Goal: Task Accomplishment & Management: Manage account settings

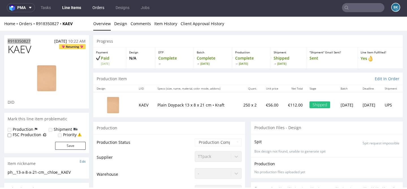
click at [96, 9] on link "Orders" at bounding box center [98, 7] width 19 height 9
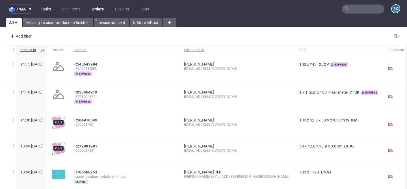
click at [48, 8] on link "Tasks" at bounding box center [45, 9] width 17 height 9
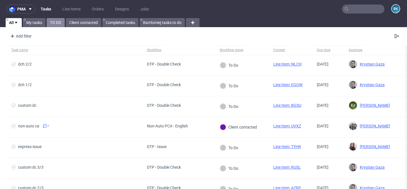
click at [54, 25] on link "TO DO" at bounding box center [56, 22] width 18 height 9
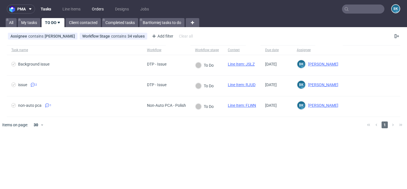
click at [104, 13] on link "Orders" at bounding box center [98, 9] width 19 height 9
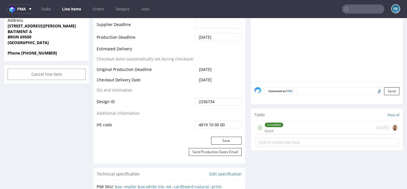
scroll to position [273, 0]
click at [288, 127] on div "Completed issue 5 days ago" at bounding box center [327, 128] width 143 height 13
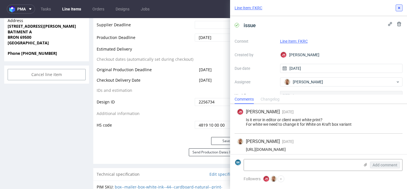
click at [400, 8] on use at bounding box center [399, 8] width 2 height 2
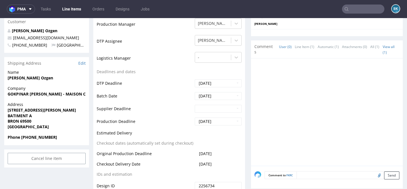
click at [180, 92] on td "Batch Date" at bounding box center [145, 98] width 97 height 13
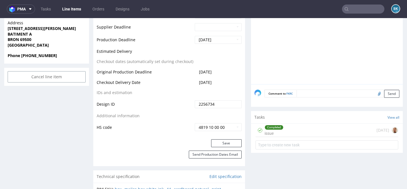
scroll to position [287, 0]
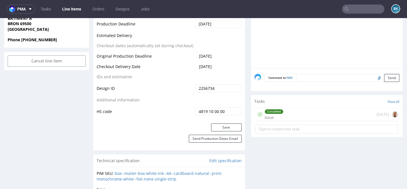
click at [312, 112] on div "Completed issue 5 days ago" at bounding box center [327, 114] width 143 height 13
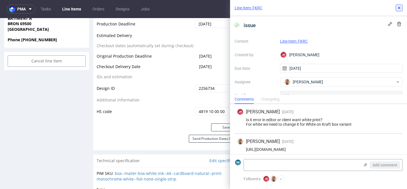
click at [402, 8] on button at bounding box center [399, 8] width 7 height 7
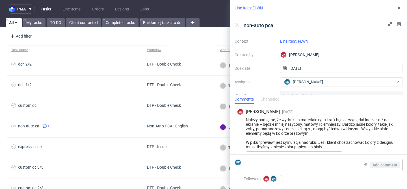
click at [258, 7] on link "Line Item: FLWN" at bounding box center [249, 8] width 28 height 6
click at [399, 8] on use at bounding box center [399, 8] width 2 height 2
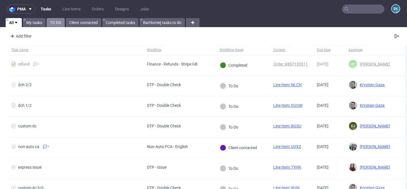
click at [57, 21] on link "TO DO" at bounding box center [56, 22] width 18 height 9
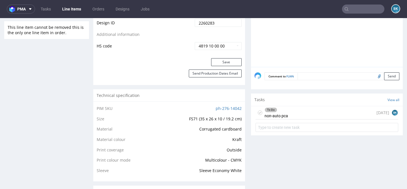
scroll to position [331, 0]
click at [309, 117] on div "To Do non-auto pca 4 days ago BK" at bounding box center [327, 112] width 143 height 13
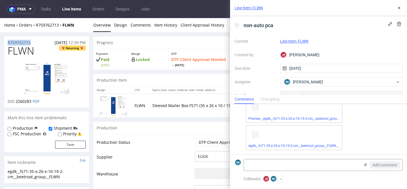
drag, startPoint x: 33, startPoint y: 42, endPoint x: 3, endPoint y: 43, distance: 30.3
copy p "R759762713"
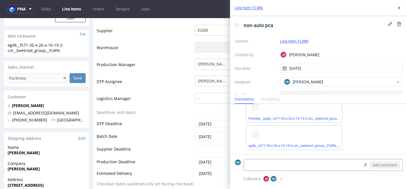
scroll to position [129, 0]
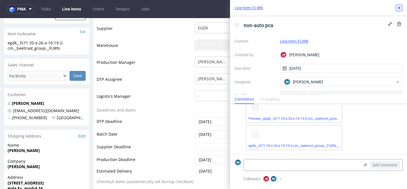
click at [401, 8] on icon at bounding box center [399, 8] width 5 height 5
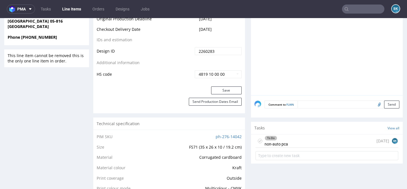
scroll to position [0, 0]
click at [286, 147] on div "To Do non-auto pca 4 days ago BK" at bounding box center [327, 141] width 143 height 13
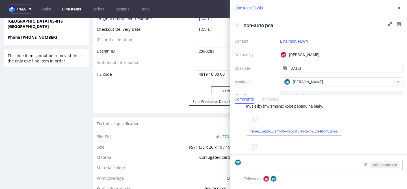
scroll to position [46, 0]
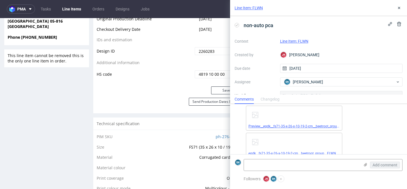
click at [314, 127] on link "Preview__egdk__fs71-35-x-26-x-10-19-2-cm__beetroot_group__FLWN__d2260283__oR759…" at bounding box center [327, 126] width 156 height 4
click at [312, 152] on link "egdk__fs71-35-x-26-x-10-19-2-cm__beetroot_group__FLWN__d2260283__oR759762713__3…" at bounding box center [320, 154] width 142 height 4
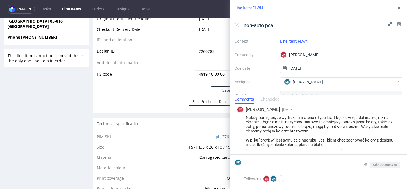
scroll to position [3, 0]
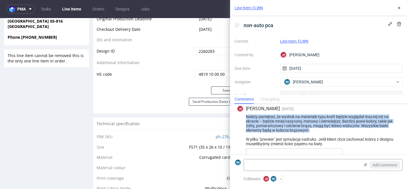
drag, startPoint x: 246, startPoint y: 115, endPoint x: 316, endPoint y: 130, distance: 72.3
click at [317, 131] on div "Należy pamiętać, że wydruk na materiale typu kraft będzie wyglądał inaczej niż …" at bounding box center [318, 131] width 163 height 32
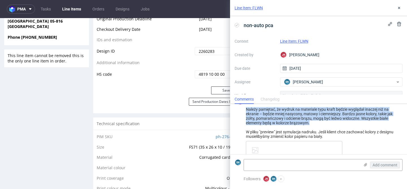
scroll to position [8, 0]
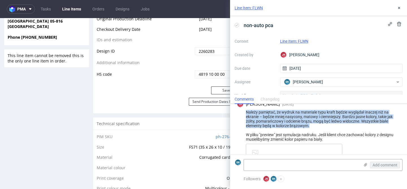
click at [269, 123] on div "Należy pamiętać, że wydruk na materiale typu kraft będzie wyglądał inaczej niż …" at bounding box center [318, 126] width 163 height 32
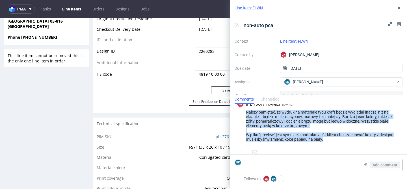
drag, startPoint x: 247, startPoint y: 111, endPoint x: 335, endPoint y: 137, distance: 91.2
click at [335, 137] on div "Należy pamiętać, że wydruk na materiale typu kraft będzie wyglądał inaczej niż …" at bounding box center [318, 126] width 163 height 32
copy div "Należy pamiętać, że wydruk na materiale typu kraft będzie wyglądał inaczej niż …"
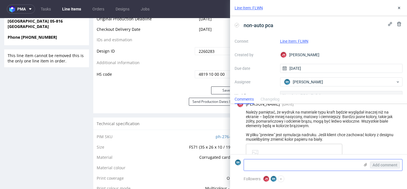
click at [282, 165] on textarea at bounding box center [302, 165] width 116 height 11
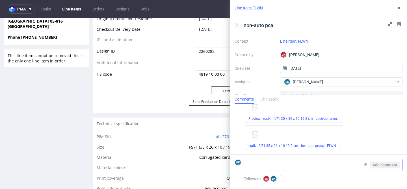
paste textarea "https://app-eu1.hubspot.com/contacts/25600958/record/0-5/227278395594/"
type textarea "https://app-eu1.hubspot.com/contacts/25600958/record/0-5/227278395594/"
click at [390, 164] on span "Add comment" at bounding box center [385, 165] width 25 height 4
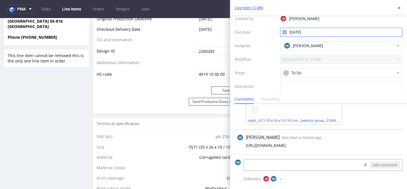
scroll to position [36, 0]
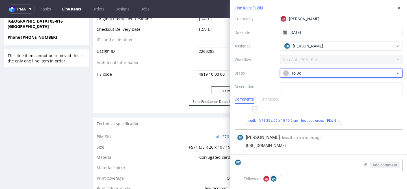
click at [310, 71] on div "To Do" at bounding box center [339, 73] width 113 height 6
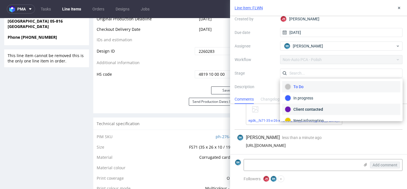
scroll to position [4, 0]
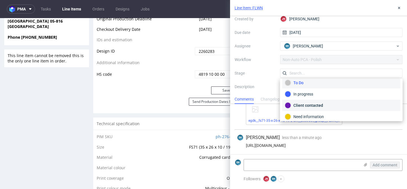
click at [315, 105] on div "Client contacted" at bounding box center [341, 105] width 113 height 6
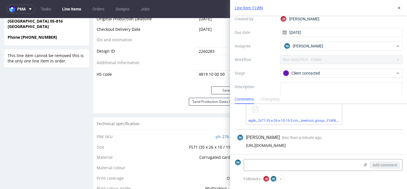
scroll to position [55, 0]
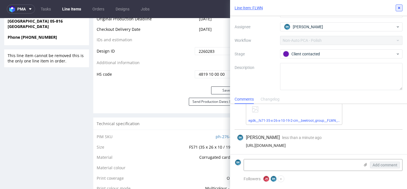
click at [399, 8] on use at bounding box center [399, 8] width 2 height 2
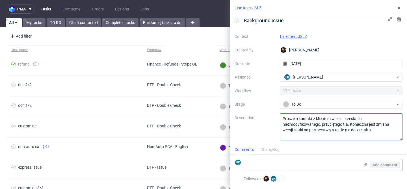
scroll to position [4, 0]
click at [294, 36] on link "Line Item: JSLZ" at bounding box center [293, 37] width 27 height 5
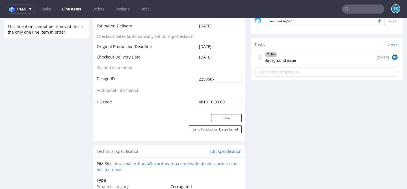
scroll to position [312, 0]
click at [322, 55] on div "To Do Background issue [DATE] BK" at bounding box center [327, 58] width 143 height 13
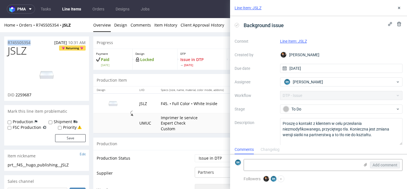
drag, startPoint x: 35, startPoint y: 42, endPoint x: 0, endPoint y: 40, distance: 34.5
copy p "R745505354"
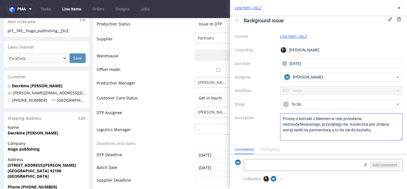
scroll to position [5, 0]
drag, startPoint x: 283, startPoint y: 118, endPoint x: 374, endPoint y: 130, distance: 91.7
click at [374, 130] on textarea "Proszę o kontakt z klientem w celu przesłania niezmodyfikowanego, przyciętego t…" at bounding box center [341, 127] width 123 height 27
click at [286, 163] on textarea at bounding box center [302, 165] width 116 height 11
paste textarea "https://app-eu1.hubspot.com/contacts/25600958/record/0-5/227190094015/"
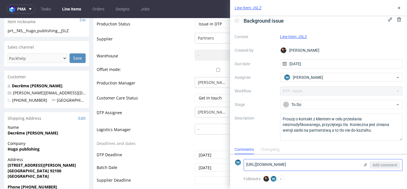
scroll to position [0, 0]
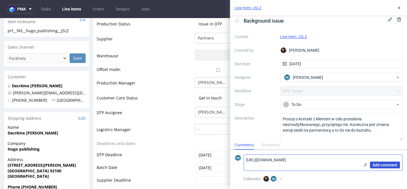
type textarea "https://app-eu1.hubspot.com/contacts/25600958/record/0-5/227190094015/"
click at [382, 165] on span "Add comment" at bounding box center [385, 165] width 25 height 4
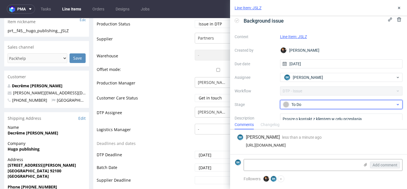
click at [313, 108] on span "To Do" at bounding box center [339, 104] width 113 height 7
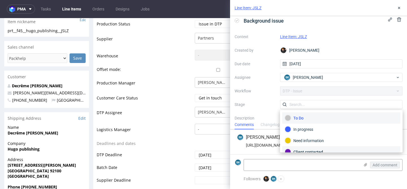
click at [312, 150] on div "Client contacted" at bounding box center [341, 152] width 113 height 6
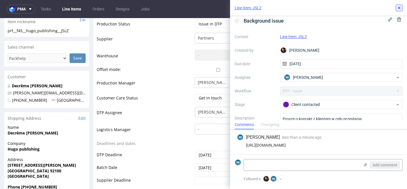
click at [399, 6] on icon at bounding box center [399, 8] width 5 height 5
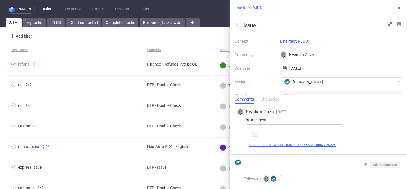
click at [319, 144] on link "prt__f44__adam_wojda__RJUD__d2256222__oR677962256__latest__outside.pdf" at bounding box center [309, 145] width 121 height 4
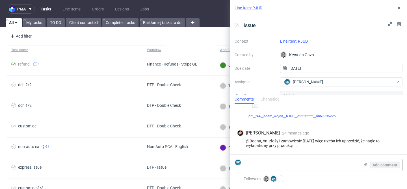
click at [247, 8] on link "Line Item: RJUD" at bounding box center [249, 8] width 28 height 6
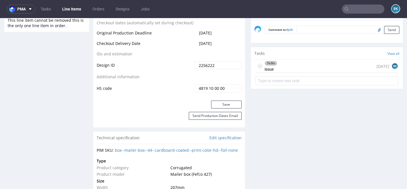
scroll to position [340, 0]
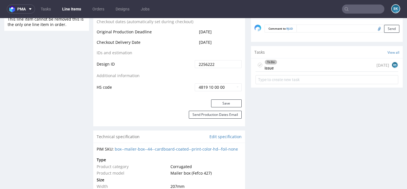
click at [294, 65] on div "To Do issue [DATE] BK" at bounding box center [327, 65] width 143 height 13
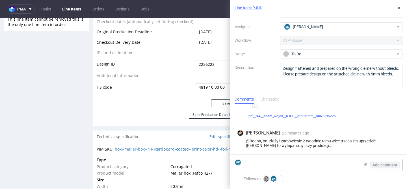
scroll to position [29, 0]
click at [397, 8] on icon at bounding box center [399, 8] width 5 height 5
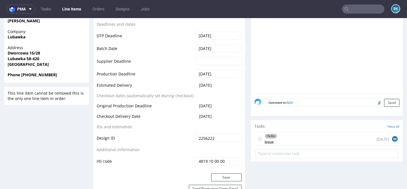
scroll to position [272, 0]
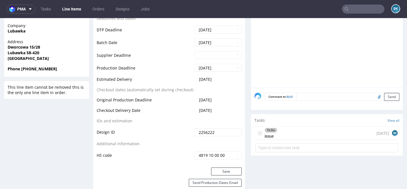
click at [290, 135] on div "To Do issue [DATE] BK" at bounding box center [327, 133] width 143 height 13
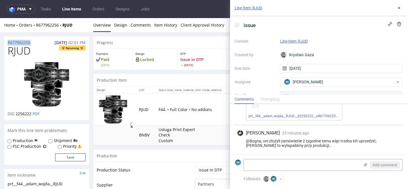
drag, startPoint x: 35, startPoint y: 43, endPoint x: 0, endPoint y: 43, distance: 34.8
copy p "R677962256"
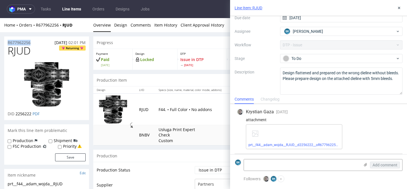
scroll to position [55, 0]
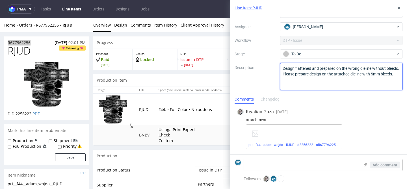
drag, startPoint x: 283, startPoint y: 67, endPoint x: 402, endPoint y: 74, distance: 119.5
click at [403, 74] on div "issue Context Line Item: RJUD Created by Krystian Gaza Due date 15/09/2025 Assi…" at bounding box center [318, 55] width 177 height 79
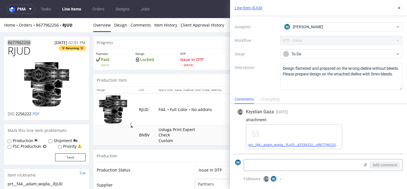
click at [291, 143] on link "prt__f44__adam_wojda__RJUD__d2256222__oR677962256__latest__outside.pdf" at bounding box center [309, 145] width 121 height 4
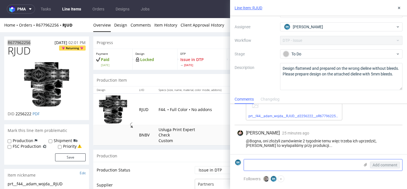
click at [275, 165] on textarea at bounding box center [302, 165] width 116 height 11
paste textarea "https://app-eu1.hubspot.com/contacts/25600958/record/0-5/227193663737/"
type textarea "https://app-eu1.hubspot.com/contacts/25600958/record/0-5/227193663737/"
click at [392, 167] on button "Add comment" at bounding box center [385, 165] width 30 height 7
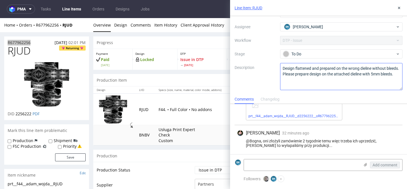
scroll to position [54, 0]
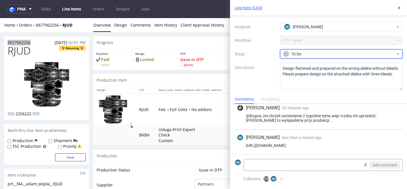
click at [305, 54] on div "To Do" at bounding box center [339, 54] width 113 height 6
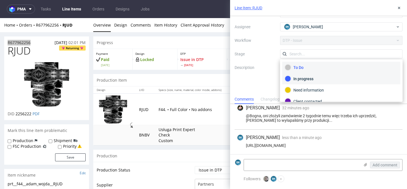
scroll to position [14, 0]
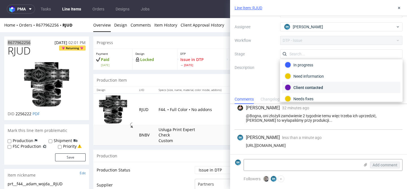
click at [308, 87] on div "Client contacted" at bounding box center [341, 88] width 113 height 6
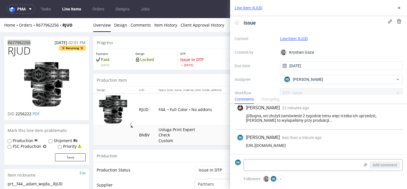
scroll to position [0, 0]
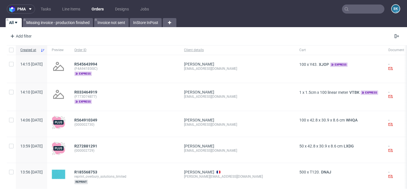
click at [359, 9] on input "text" at bounding box center [363, 9] width 42 height 9
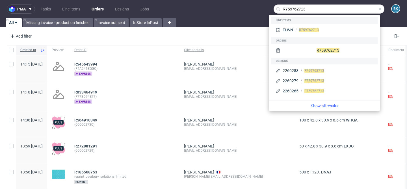
type input "R759762713"
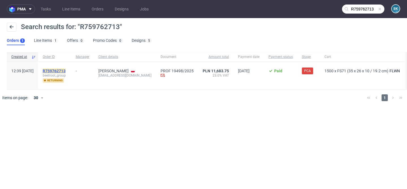
click at [66, 71] on mark "R759762713" at bounding box center [54, 71] width 23 height 5
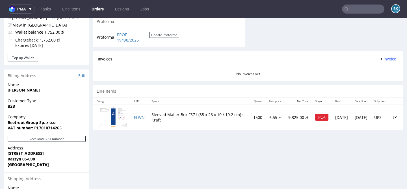
scroll to position [234, 0]
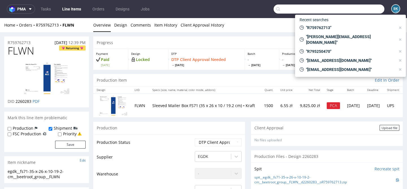
click at [363, 11] on input "text" at bounding box center [329, 9] width 111 height 9
paste input "R759762713"
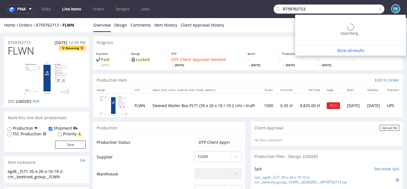
type input "R759762713"
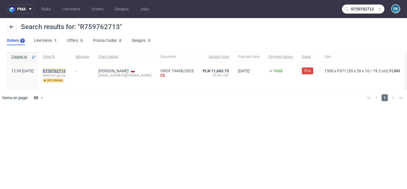
click at [66, 69] on mark "R759762713" at bounding box center [54, 71] width 23 height 5
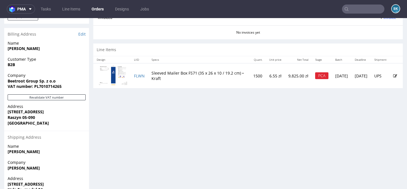
scroll to position [275, 0]
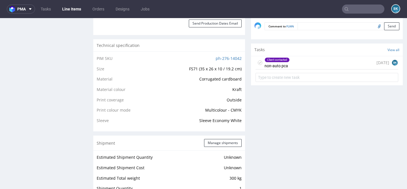
scroll to position [381, 0]
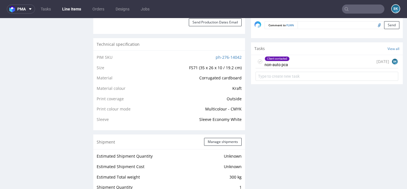
click at [303, 68] on div "Client contacted non-auto pca 4 days ago BK" at bounding box center [327, 61] width 143 height 13
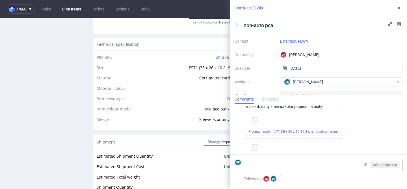
scroll to position [48, 0]
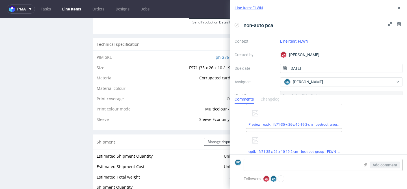
click at [311, 123] on link "Preview__egdk__fs71-35-x-26-x-10-19-2-cm__beetroot_group__FLWN__d2260283__oR759…" at bounding box center [327, 125] width 156 height 4
click at [315, 151] on link "egdk__fs71-35-x-26-x-10-19-2-cm__beetroot_group__FLWN__d2260283__oR759762713__3…" at bounding box center [320, 152] width 142 height 4
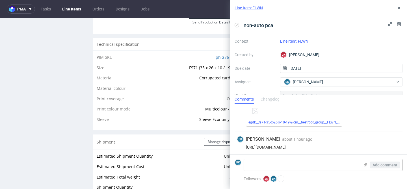
scroll to position [79, 0]
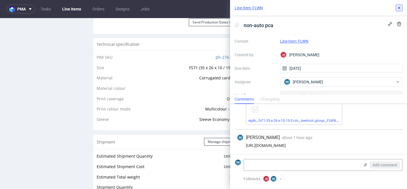
click at [401, 7] on icon at bounding box center [399, 8] width 5 height 5
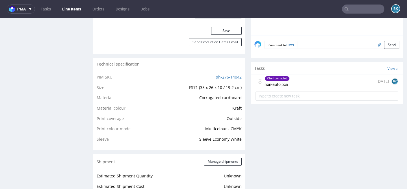
scroll to position [382, 0]
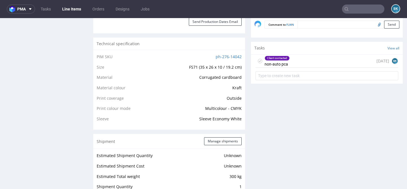
click at [305, 67] on div "Client contacted non-auto pca 4 days ago BK" at bounding box center [327, 61] width 143 height 13
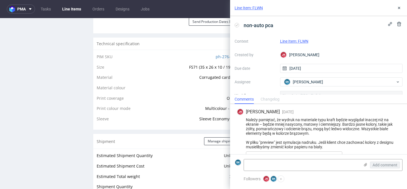
scroll to position [79, 0]
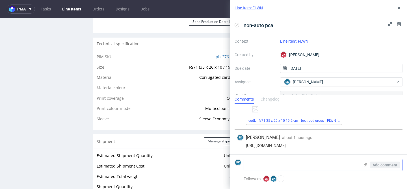
click at [316, 169] on textarea at bounding box center [302, 165] width 116 height 11
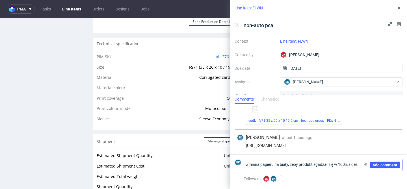
scroll to position [0, 0]
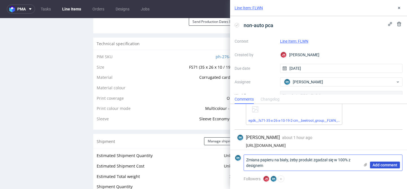
type textarea "Zmiana papieru na biały, żeby produkt zgadzał się w 100% z designem"
click at [388, 165] on span "Add comment" at bounding box center [385, 165] width 25 height 4
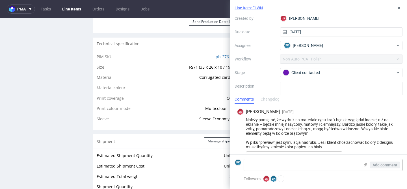
scroll to position [41, 0]
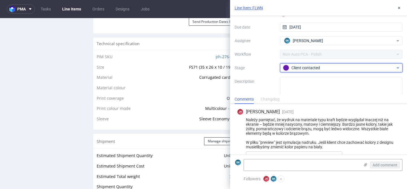
click at [322, 66] on div "Client contacted" at bounding box center [339, 68] width 113 height 6
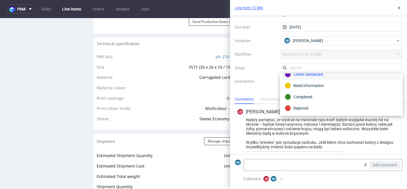
scroll to position [29, 0]
click at [305, 94] on div "Completed" at bounding box center [341, 97] width 113 height 6
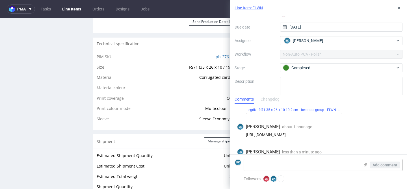
scroll to position [104, 0]
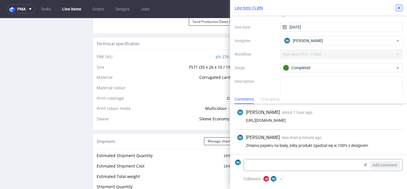
click at [398, 8] on icon at bounding box center [399, 8] width 5 height 5
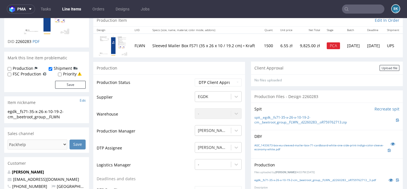
scroll to position [65, 0]
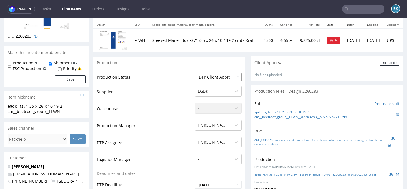
click at [206, 76] on select "Waiting for Artwork Waiting for Diecut Waiting for Mockup Waiting for DTP Waiti…" at bounding box center [218, 77] width 47 height 8
select select "back_for_dtp"
click at [195, 73] on select "Waiting for Artwork Waiting for Diecut Waiting for Mockup Waiting for DTP Waiti…" at bounding box center [218, 77] width 47 height 8
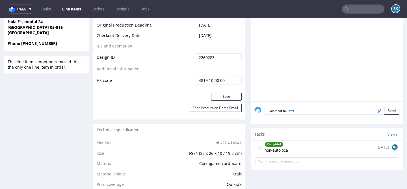
scroll to position [302, 0]
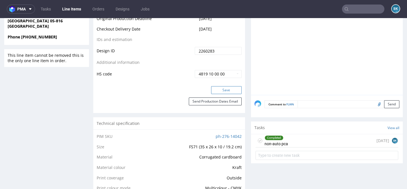
click at [234, 90] on button "Save" at bounding box center [226, 90] width 31 height 8
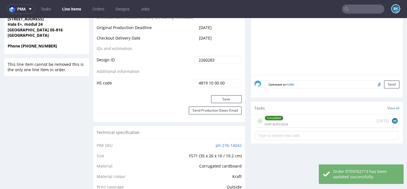
scroll to position [293, 0]
click at [323, 128] on div "Completed non-auto pca 4 days ago BK" at bounding box center [327, 120] width 143 height 13
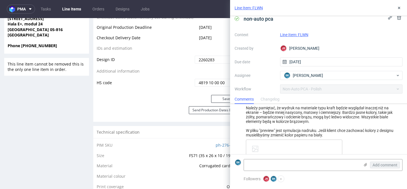
scroll to position [13, 0]
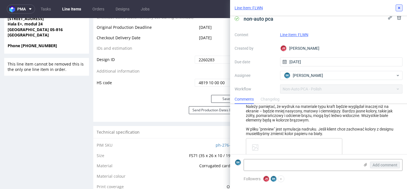
click at [400, 8] on use at bounding box center [399, 8] width 2 height 2
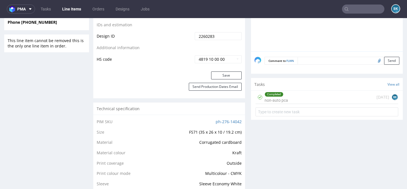
scroll to position [317, 0]
click at [298, 101] on div "Completed non-auto pca 4 days ago BK" at bounding box center [327, 96] width 143 height 13
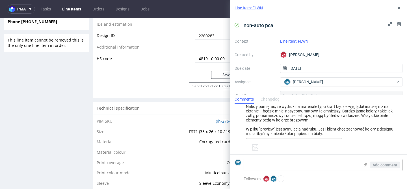
scroll to position [14, 0]
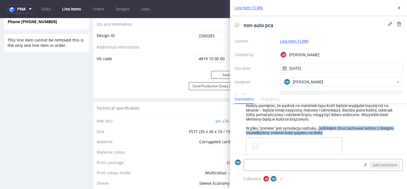
drag, startPoint x: 319, startPoint y: 129, endPoint x: 326, endPoint y: 131, distance: 7.2
click at [326, 131] on div "Należy pamiętać, że wydruk na materiale typu kraft będzie wyglądał inaczej niż …" at bounding box center [318, 120] width 163 height 32
copy div "Jeśli klient chce zachować kolory z designu musielibyśmy zmienić kolor papieru …"
click at [145, 131] on td "Size" at bounding box center [126, 133] width 58 height 10
click at [400, 9] on icon at bounding box center [399, 8] width 5 height 5
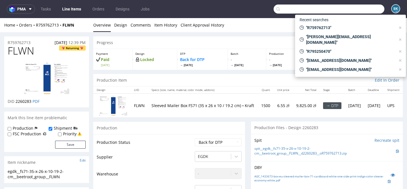
click at [355, 9] on input "text" at bounding box center [329, 9] width 111 height 9
paste input "R677962256"
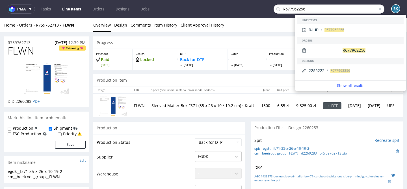
type input "R677962256"
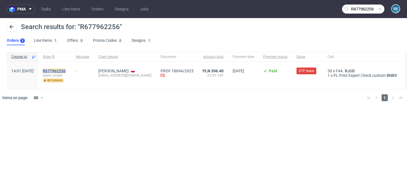
click at [66, 71] on mark "R677962256" at bounding box center [54, 71] width 23 height 5
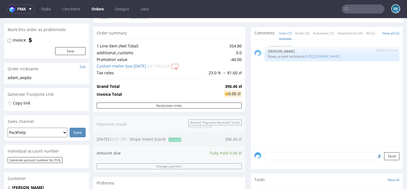
scroll to position [47, 0]
click at [45, 10] on link "Tasks" at bounding box center [45, 9] width 17 height 9
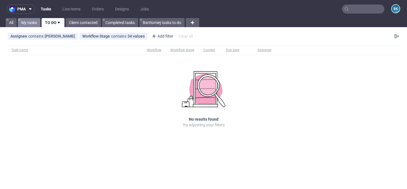
click at [27, 24] on link "My tasks" at bounding box center [29, 22] width 23 height 9
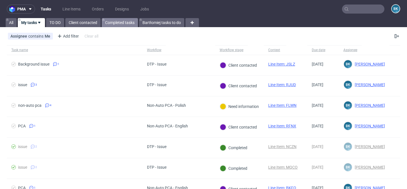
click at [117, 23] on link "Completed tasks" at bounding box center [120, 22] width 36 height 9
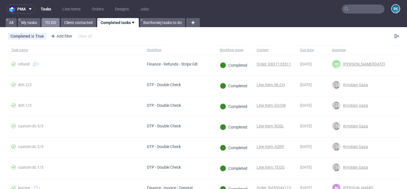
click at [50, 22] on link "TO DO" at bounding box center [51, 22] width 18 height 9
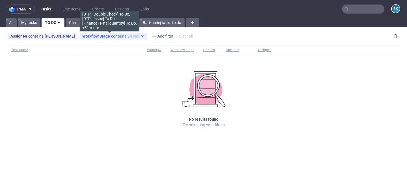
click at [106, 35] on span "Workflow Stage" at bounding box center [96, 36] width 29 height 5
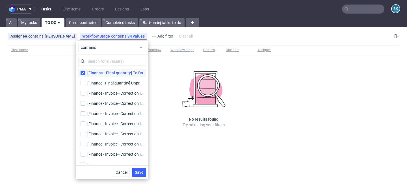
scroll to position [137, 0]
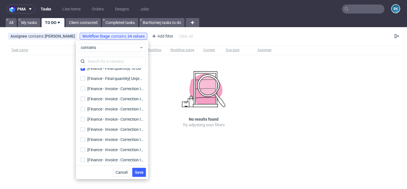
click at [46, 90] on div "Task name Workflow Workflow stage Context Due date Assignee No results found Tr…" at bounding box center [203, 94] width 407 height 103
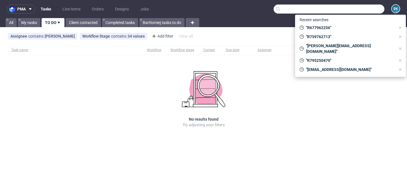
click at [364, 8] on input "text" at bounding box center [329, 9] width 111 height 9
paste input "R759762713"
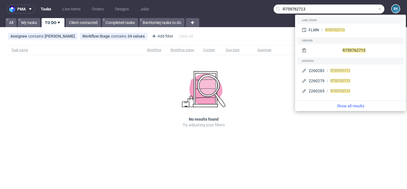
type input "R759762713"
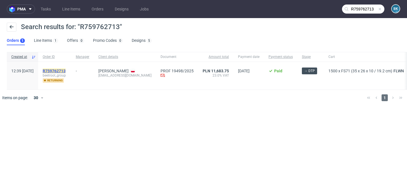
click at [66, 71] on mark "R759762713" at bounding box center [54, 71] width 23 height 5
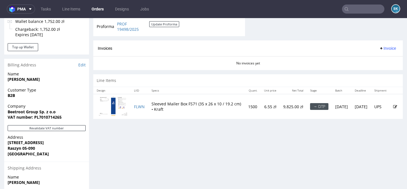
scroll to position [245, 0]
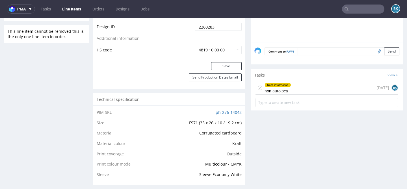
scroll to position [344, 0]
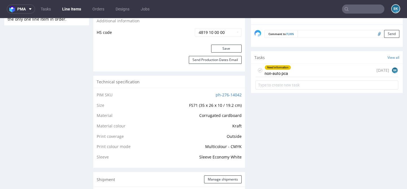
click at [310, 77] on div "Need information non-auto pca 4 days ago BK" at bounding box center [327, 70] width 143 height 13
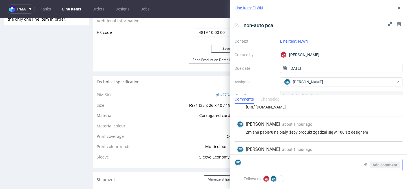
scroll to position [133, 0]
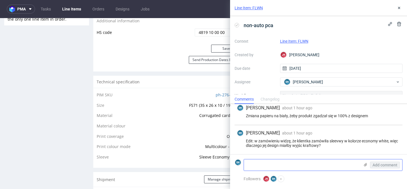
click at [300, 166] on textarea at bounding box center [302, 165] width 116 height 11
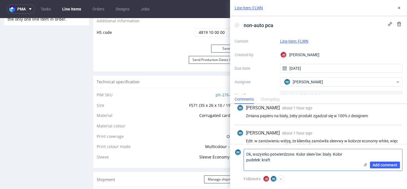
scroll to position [0, 0]
type textarea "Ok, wszystko potwierdzone. Kolor sleev'ów: biały. Kolor pudełek: kraft"
click at [382, 163] on span "Add comment" at bounding box center [385, 165] width 25 height 4
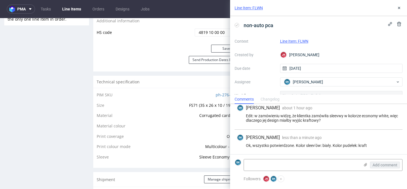
scroll to position [32, 0]
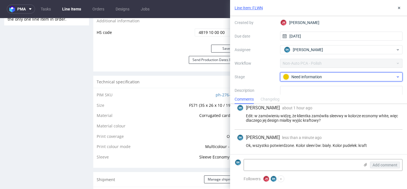
click at [305, 76] on div "Need information" at bounding box center [339, 77] width 113 height 6
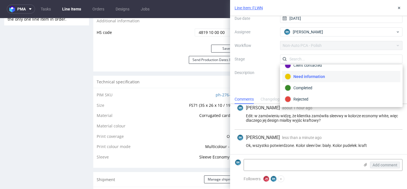
scroll to position [30, 0]
click at [306, 86] on div "Completed" at bounding box center [341, 88] width 113 height 6
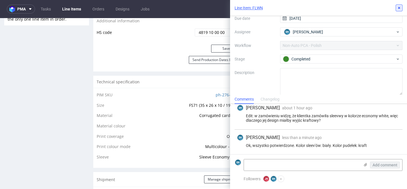
drag, startPoint x: 402, startPoint y: 8, endPoint x: 349, endPoint y: 16, distance: 53.2
click at [402, 8] on button at bounding box center [399, 8] width 7 height 7
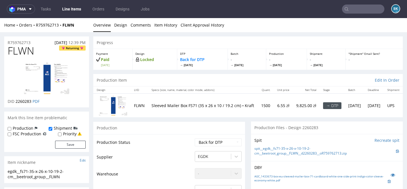
click at [364, 7] on input "text" at bounding box center [363, 9] width 42 height 9
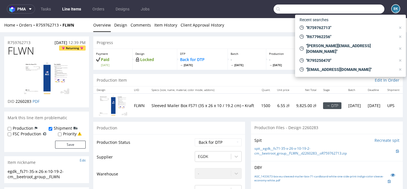
paste input "R429614469"
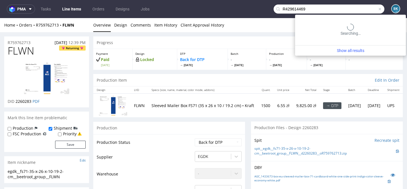
type input "R429614469"
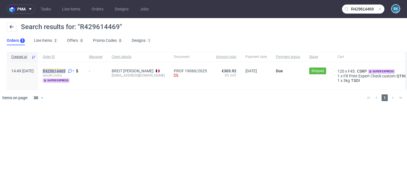
click at [66, 70] on mark "R429614469" at bounding box center [54, 71] width 23 height 5
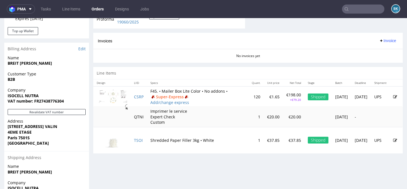
scroll to position [287, 0]
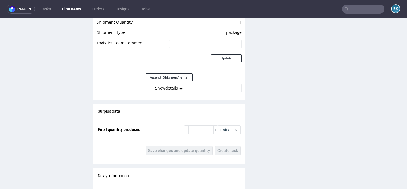
scroll to position [609, 0]
click at [166, 88] on button "Show details" at bounding box center [169, 88] width 145 height 8
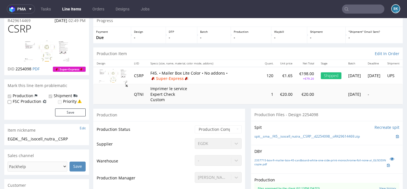
scroll to position [0, 0]
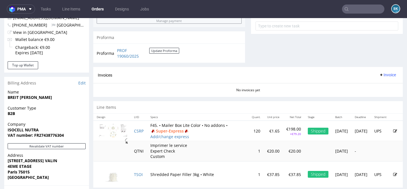
scroll to position [224, 0]
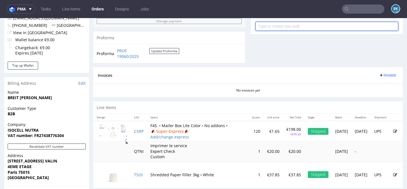
click at [287, 31] on input "text" at bounding box center [327, 26] width 143 height 9
type input "partial refund"
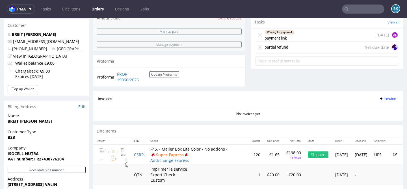
scroll to position [201, 0]
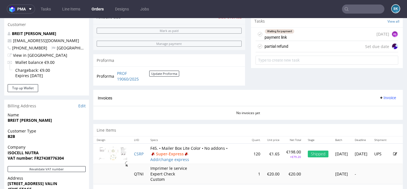
click at [289, 52] on div "partial refund Set due date" at bounding box center [327, 46] width 143 height 11
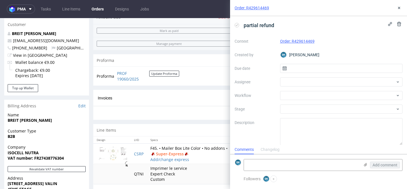
scroll to position [5, 0]
click at [295, 67] on input "text" at bounding box center [341, 68] width 123 height 9
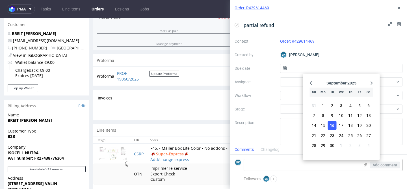
click at [330, 124] on span "16" at bounding box center [332, 126] width 5 height 6
type input "16/09/2025"
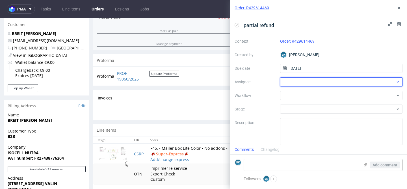
click at [305, 83] on div at bounding box center [341, 81] width 123 height 9
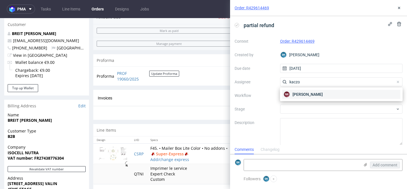
type input "kaczo"
click at [310, 95] on span "Natalia Kaczorowska" at bounding box center [308, 95] width 30 height 6
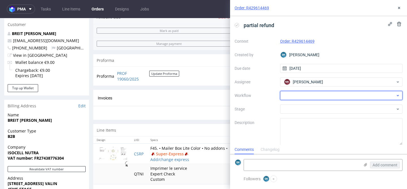
click at [305, 96] on div at bounding box center [341, 95] width 123 height 9
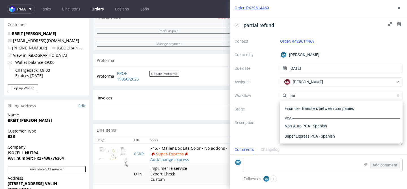
scroll to position [0, 0]
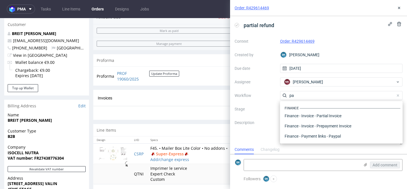
type input "p"
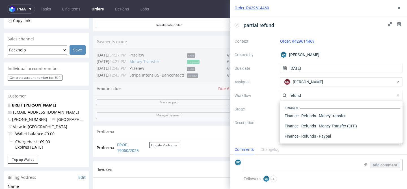
scroll to position [132, 0]
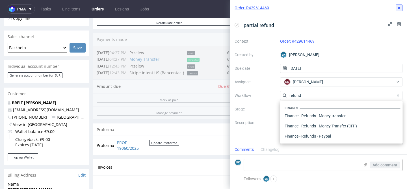
type input "refund"
click at [397, 9] on icon at bounding box center [399, 8] width 5 height 5
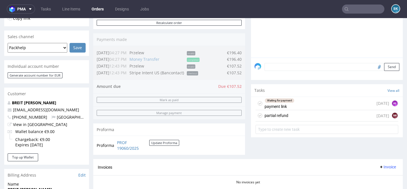
click at [301, 121] on div "partial refund today NK" at bounding box center [327, 115] width 143 height 11
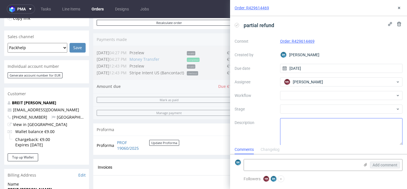
scroll to position [5, 0]
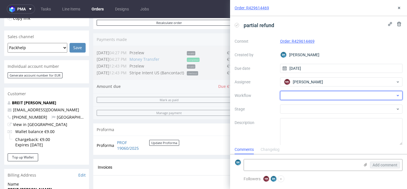
click at [312, 98] on div at bounding box center [341, 95] width 123 height 9
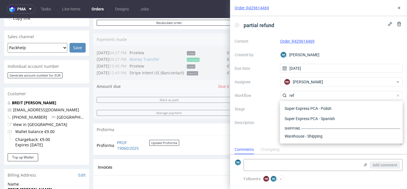
scroll to position [31, 0]
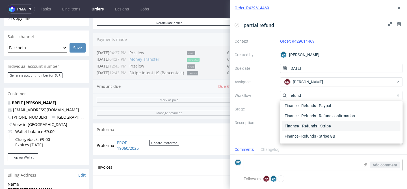
type input "refund"
click at [333, 123] on div "Finance - Refunds - Stripe" at bounding box center [342, 126] width 118 height 10
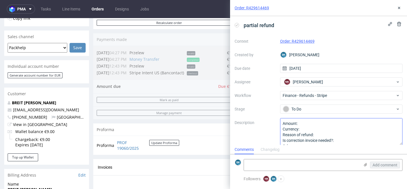
scroll to position [5, 0]
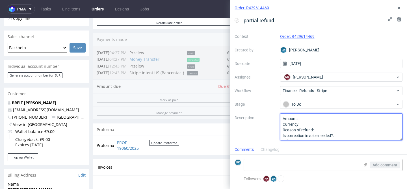
click at [320, 118] on textarea "Amount: Currency: Reason of refund: Is correction invoice needed?: Other:" at bounding box center [341, 126] width 123 height 27
click at [331, 117] on textarea "Amount: Currency: Reason of refund: Is correction invoice needed?: Other:" at bounding box center [341, 126] width 123 height 27
click at [326, 123] on textarea "Amount: Currency: Reason of refund: Is correction invoice needed?: Other:" at bounding box center [341, 126] width 123 height 27
click at [322, 131] on textarea "Amount: Currency: Reason of refund: Is correction invoice needed?: Other:" at bounding box center [341, 126] width 123 height 27
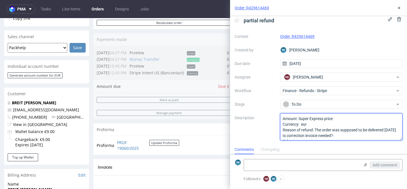
scroll to position [154, 0]
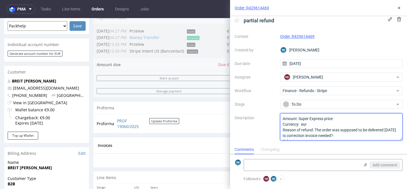
click at [341, 135] on textarea "Amount: Currency: Reason of refund: Is correction invoice needed?: Other:" at bounding box center [341, 126] width 123 height 27
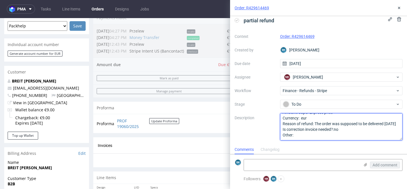
scroll to position [6, 0]
type textarea "Amount: Super Express price Currency: eur Reason of refund: The order was suppo…"
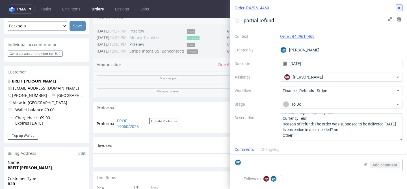
click at [400, 7] on use at bounding box center [399, 8] width 2 height 2
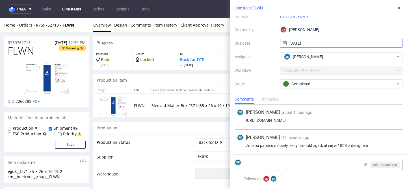
scroll to position [25, 0]
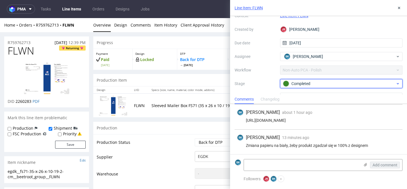
click at [302, 81] on div "Completed" at bounding box center [339, 84] width 113 height 6
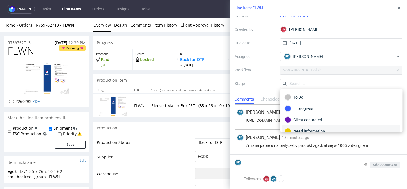
scroll to position [30, 0]
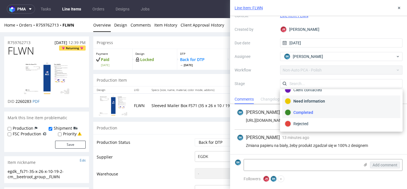
click at [307, 100] on div "Need information" at bounding box center [341, 101] width 113 height 6
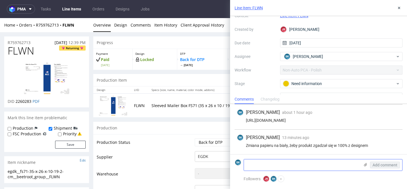
click at [262, 168] on textarea at bounding box center [302, 165] width 116 height 11
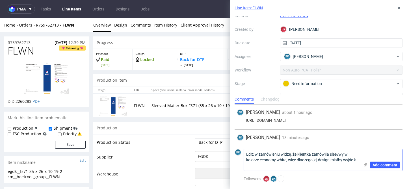
scroll to position [0, 0]
type textarea "Edit: w zamówieniu widzę, że klientka zamówiła sleevwy w kolorze economy white,…"
click at [382, 166] on span "Add comment" at bounding box center [385, 165] width 25 height 4
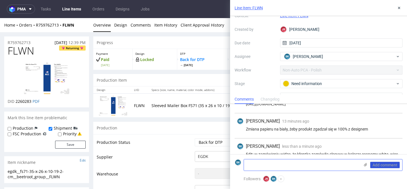
scroll to position [133, 0]
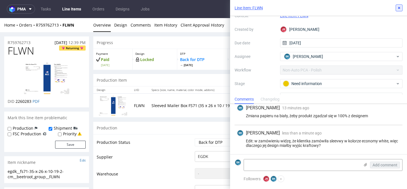
click at [400, 10] on button at bounding box center [399, 8] width 7 height 7
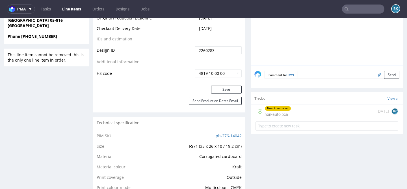
scroll to position [302, 0]
click at [301, 118] on div "Need information non-auto pca [DATE] BK" at bounding box center [327, 111] width 143 height 13
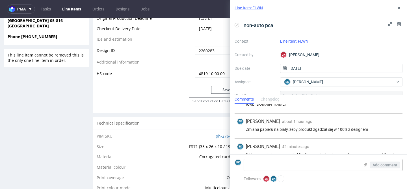
scroll to position [133, 0]
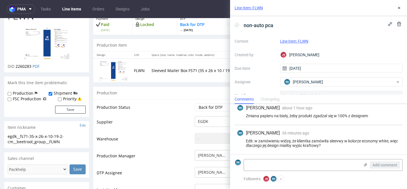
scroll to position [35, 0]
click at [399, 8] on use at bounding box center [399, 8] width 2 height 2
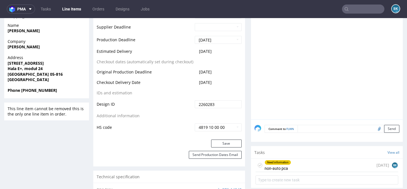
scroll to position [248, 0]
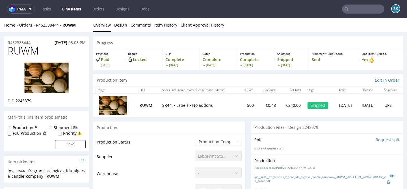
scroll to position [81, 0]
